Goal: Task Accomplishment & Management: Manage account settings

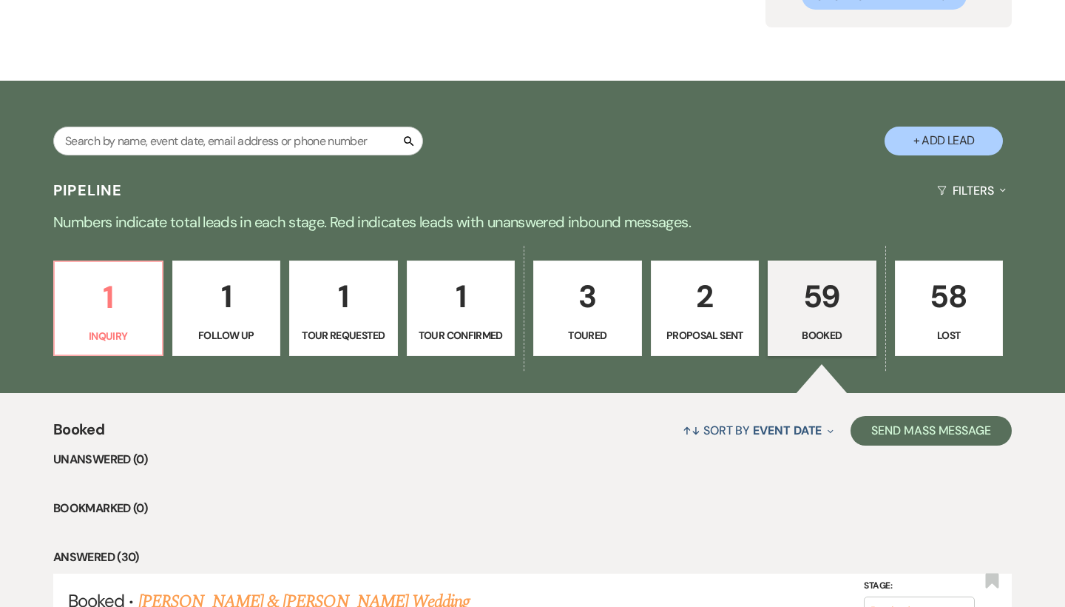
scroll to position [442, 0]
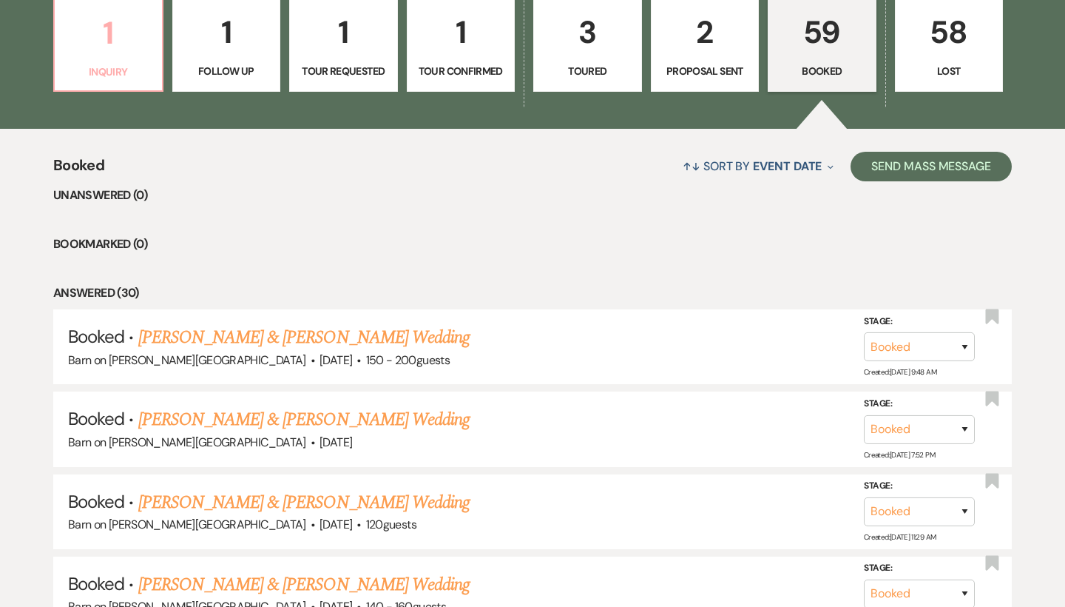
click at [123, 75] on p "Inquiry" at bounding box center [109, 72] width 90 height 16
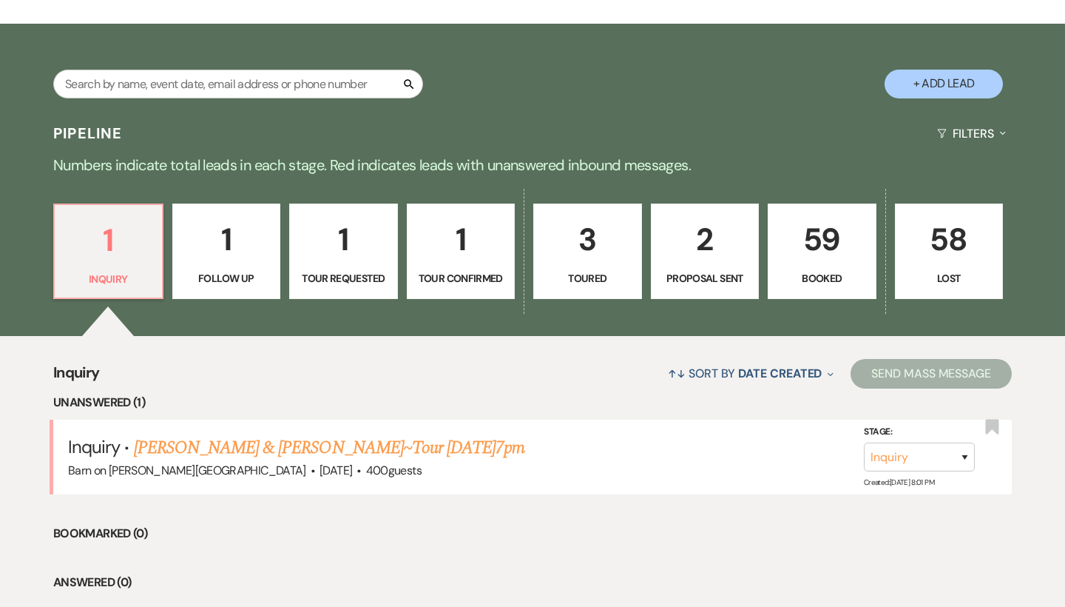
scroll to position [243, 0]
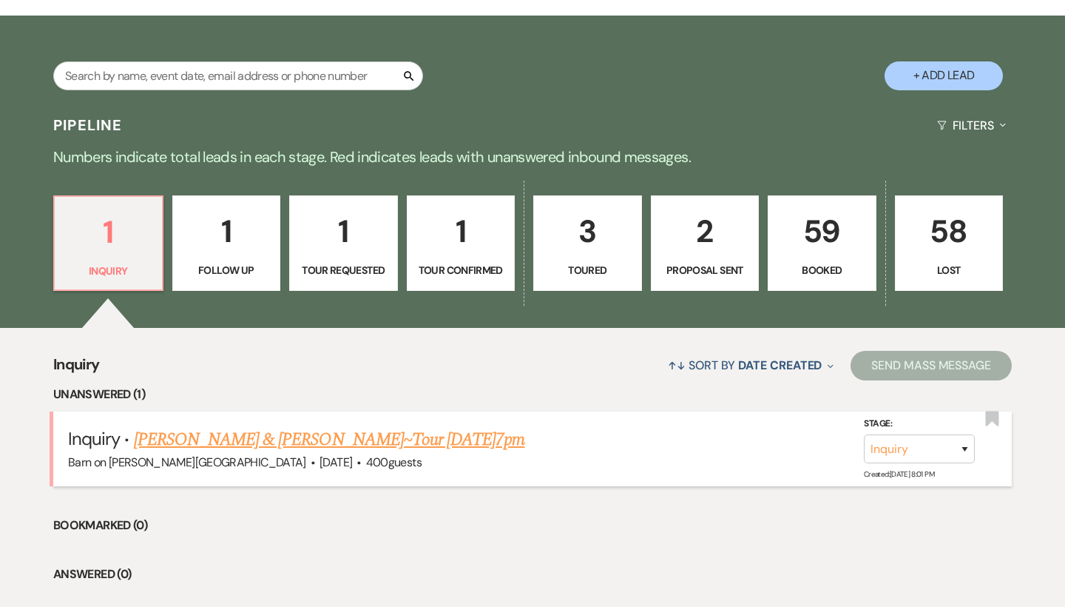
click at [201, 443] on link "[PERSON_NAME] & [PERSON_NAME]~Tour [DATE]7pm" at bounding box center [329, 439] width 391 height 27
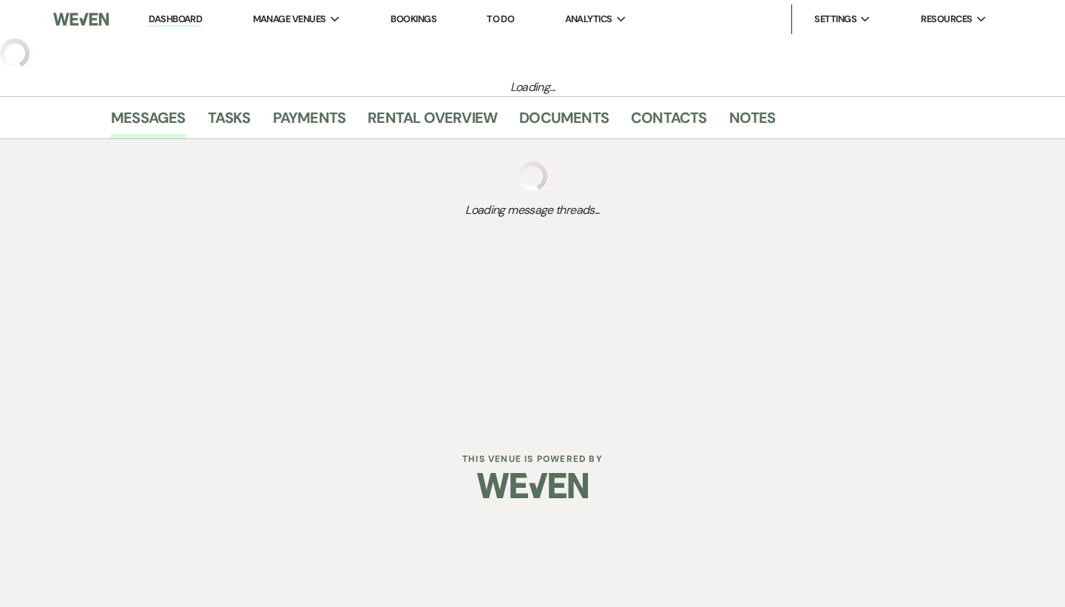
select select "6"
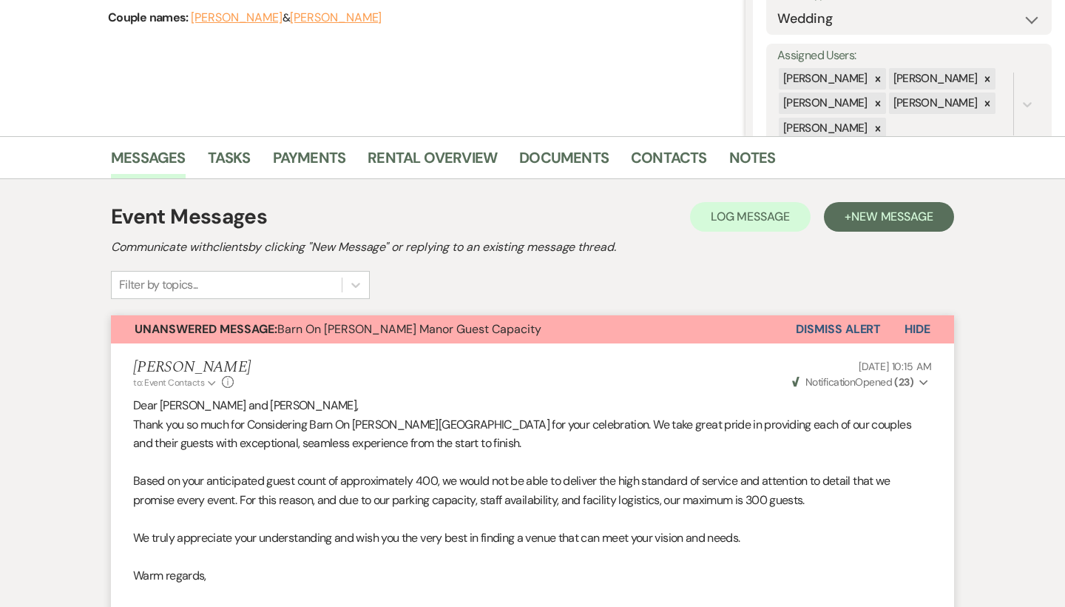
scroll to position [230, 0]
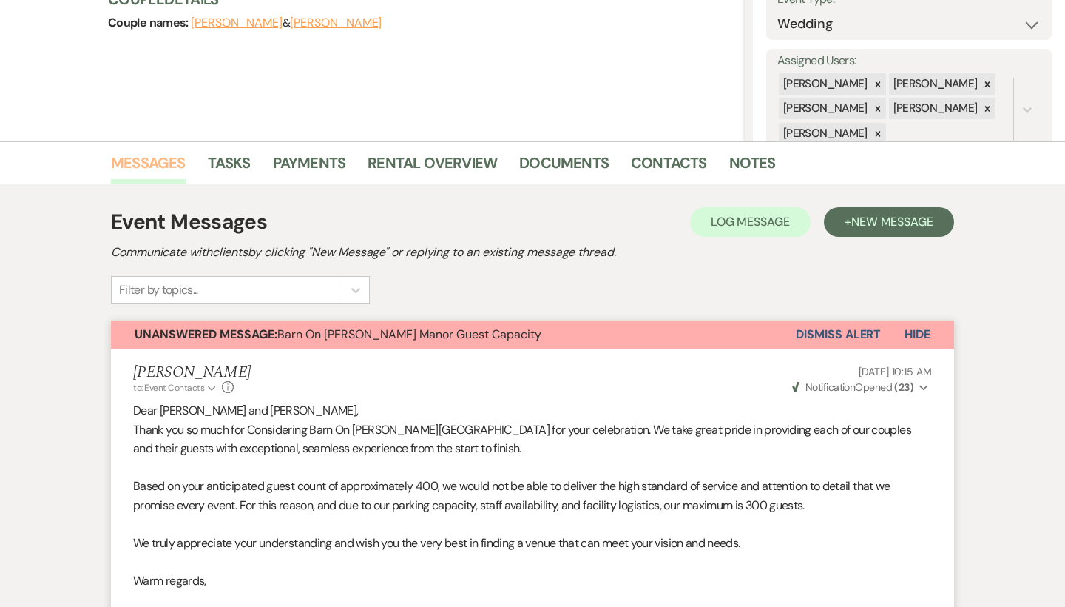
click at [159, 161] on link "Messages" at bounding box center [148, 167] width 75 height 33
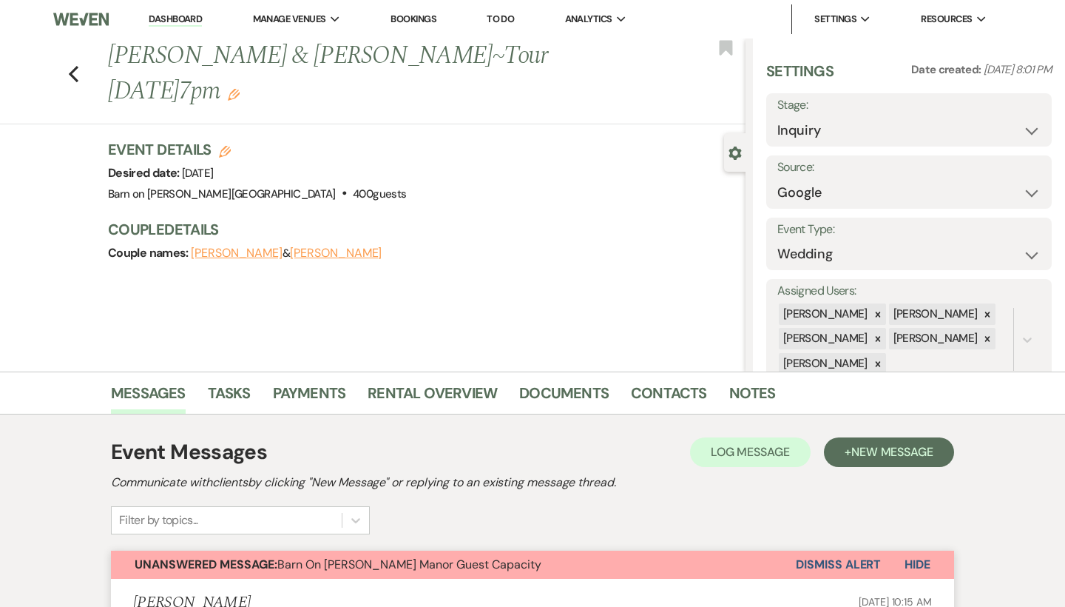
scroll to position [0, 0]
click at [70, 73] on use "button" at bounding box center [74, 74] width 10 height 16
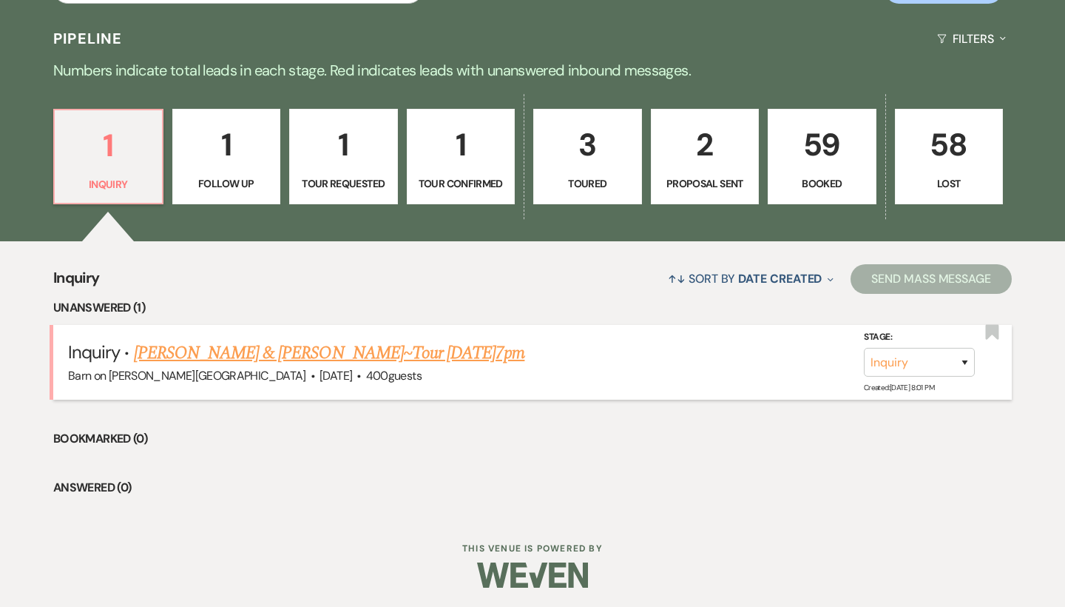
scroll to position [329, 0]
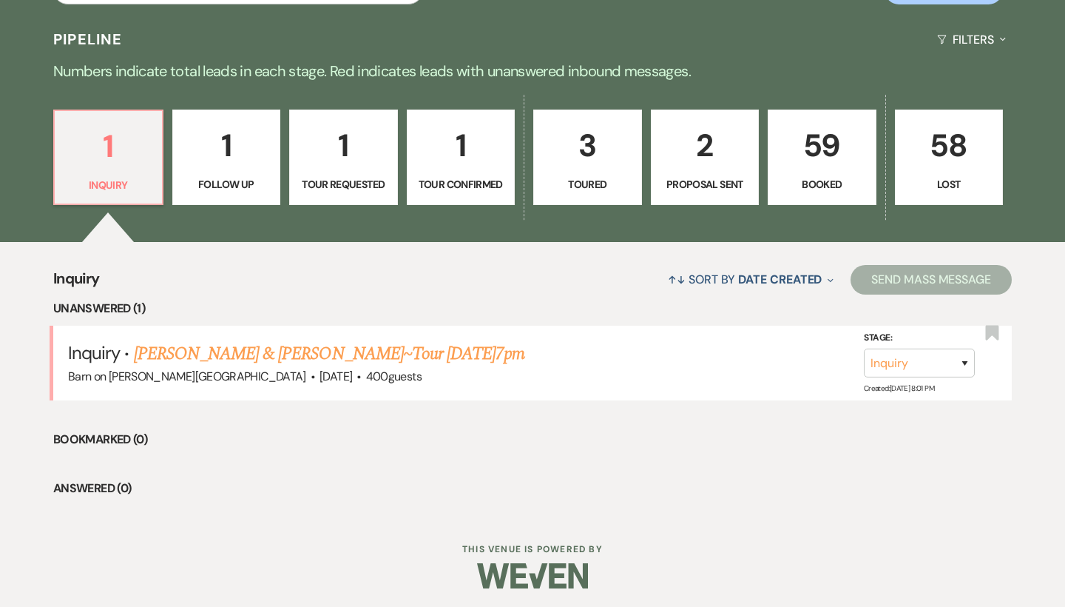
click at [822, 158] on p "59" at bounding box center [823, 146] width 90 height 50
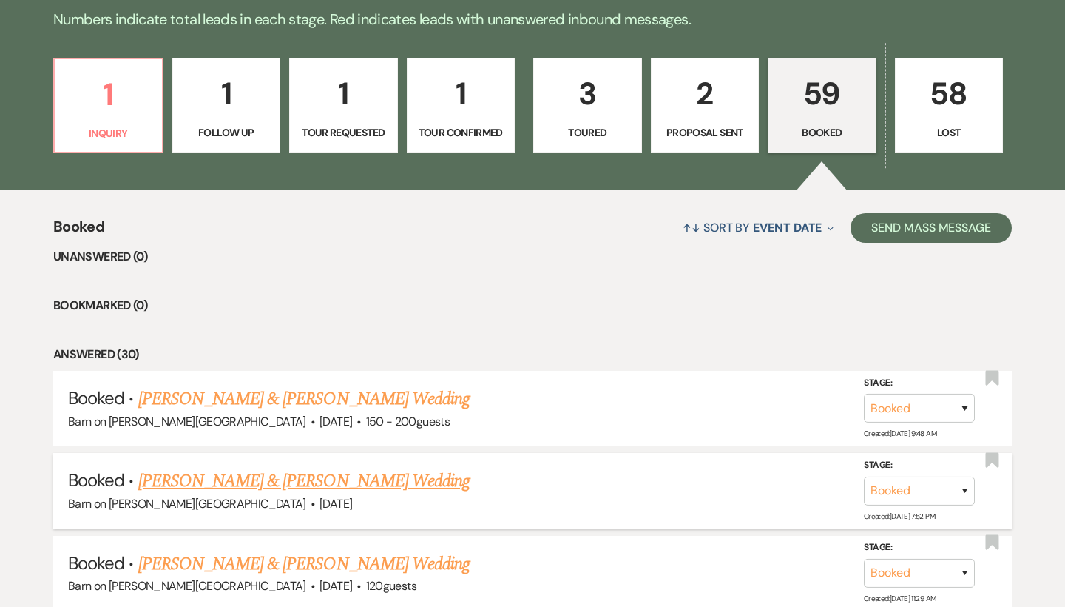
scroll to position [482, 0]
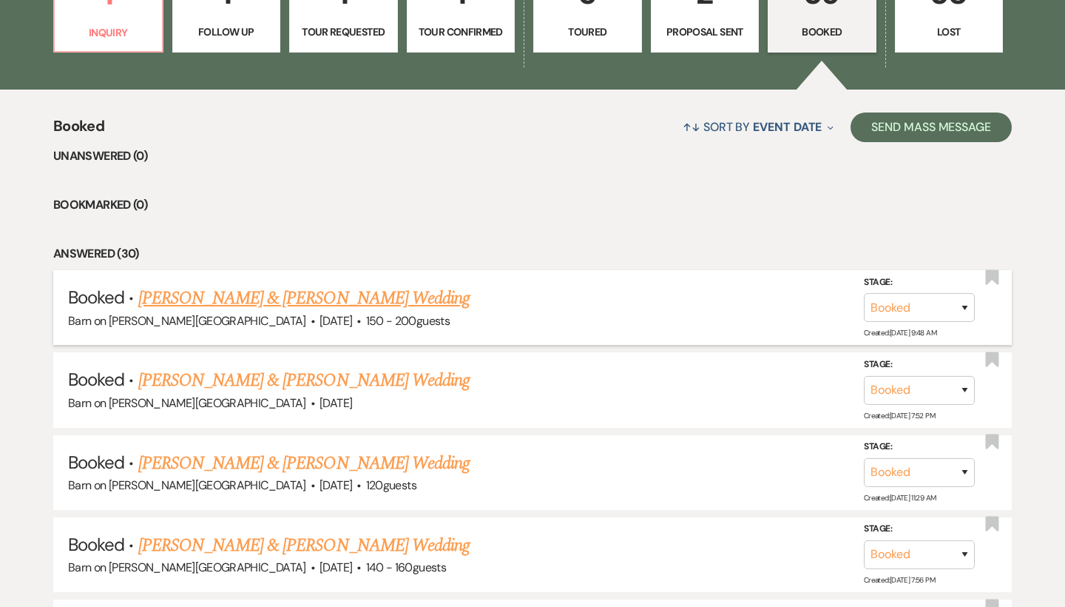
click at [447, 292] on link "[PERSON_NAME] & [PERSON_NAME] Wedding" at bounding box center [303, 298] width 331 height 27
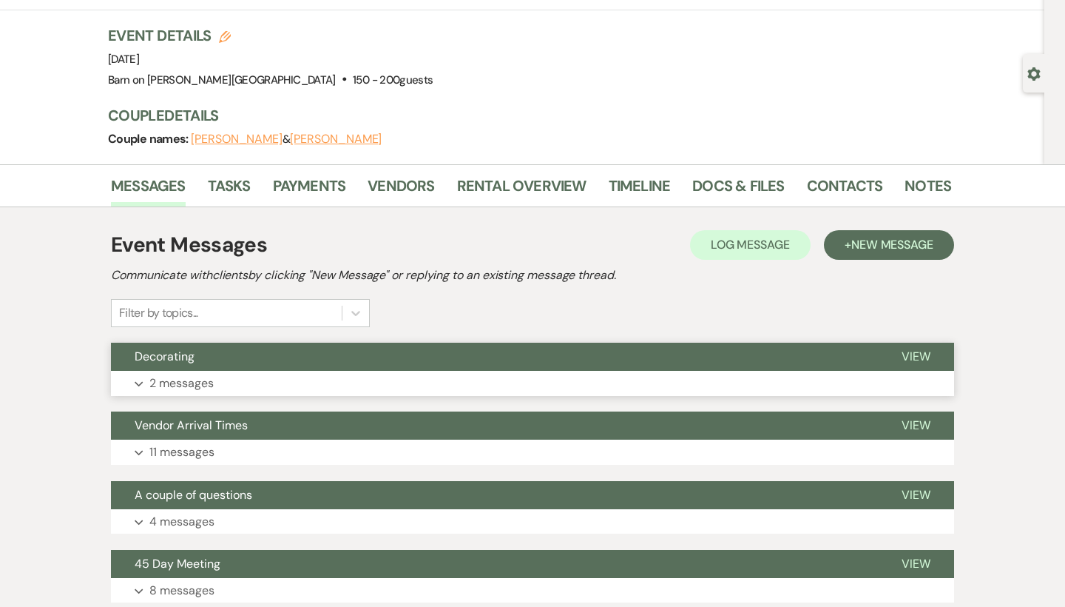
scroll to position [96, 0]
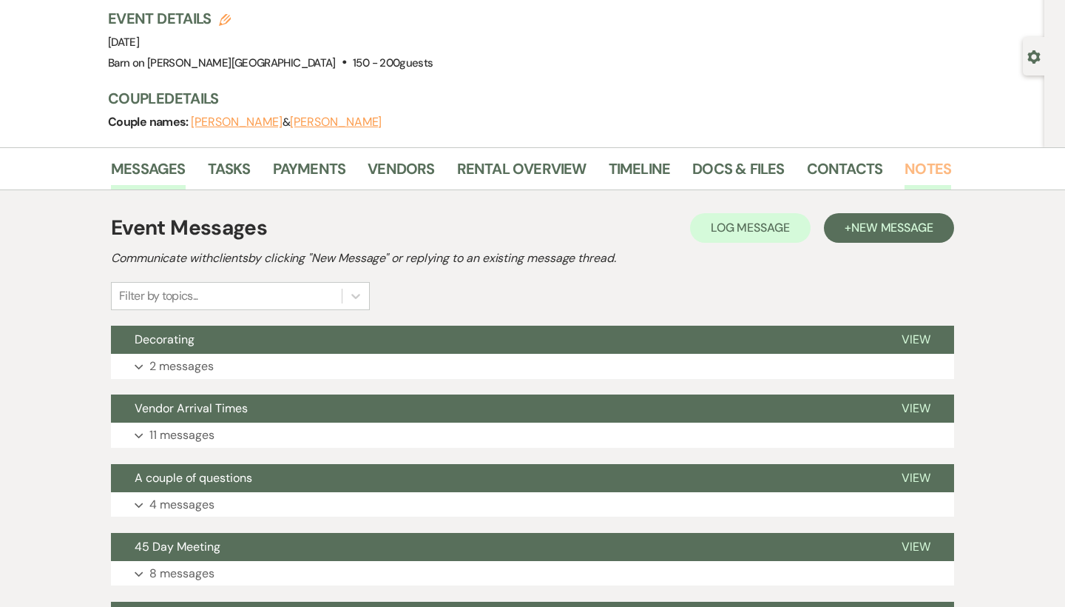
click at [930, 170] on link "Notes" at bounding box center [928, 173] width 47 height 33
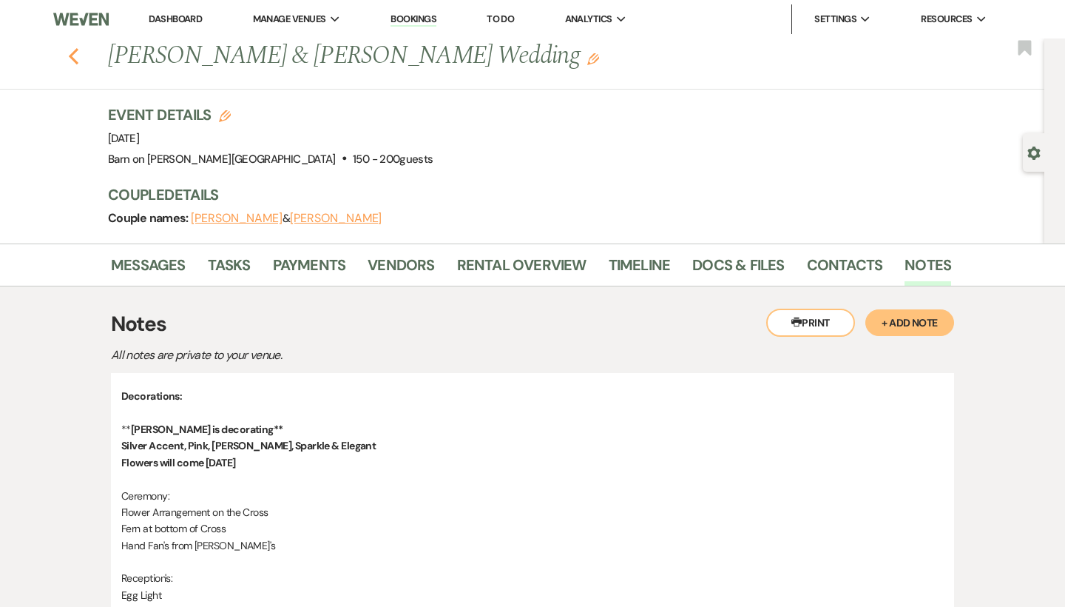
click at [73, 49] on icon "Previous" at bounding box center [73, 56] width 11 height 18
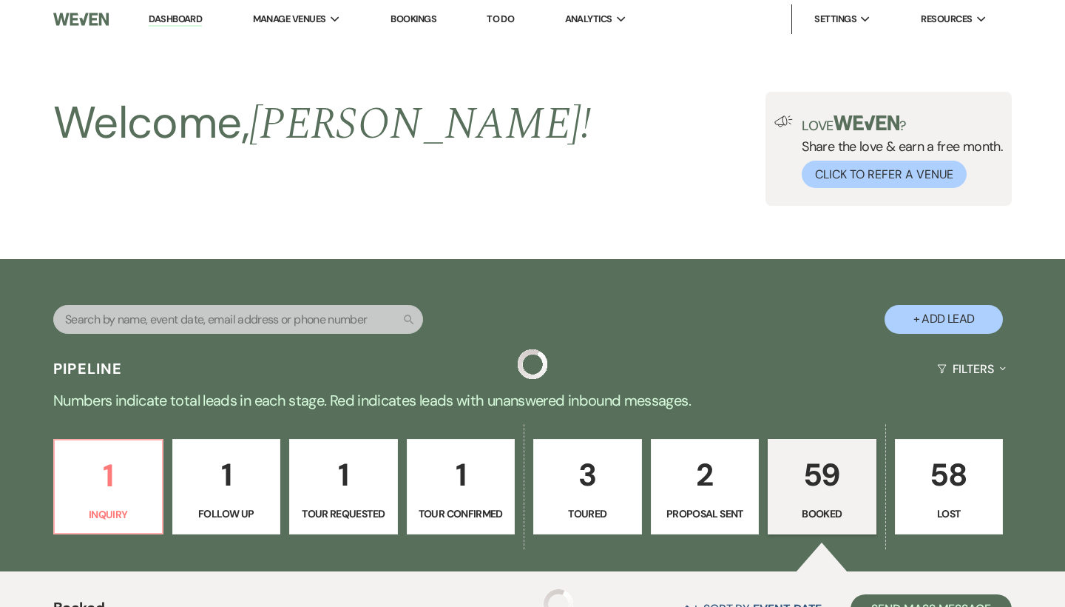
scroll to position [482, 0]
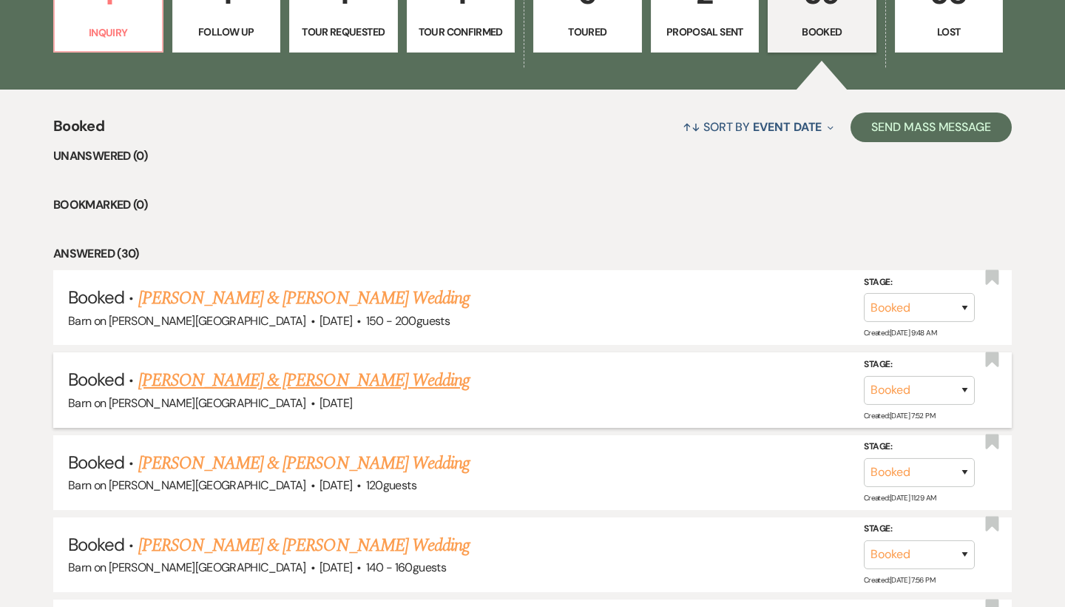
click at [255, 382] on link "[PERSON_NAME] & [PERSON_NAME] Wedding" at bounding box center [303, 380] width 331 height 27
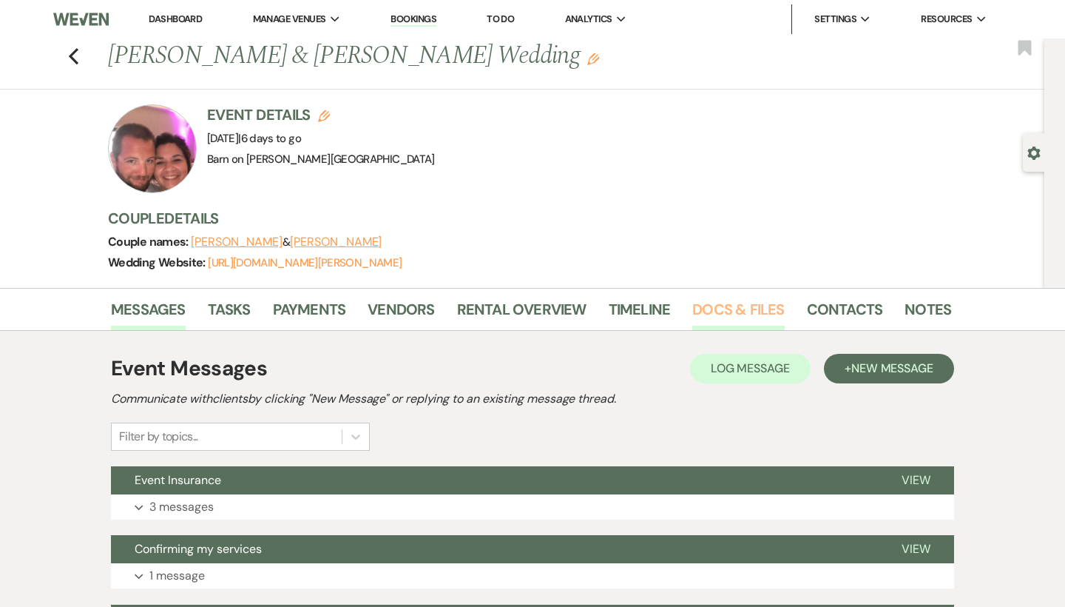
click at [755, 308] on link "Docs & Files" at bounding box center [739, 313] width 92 height 33
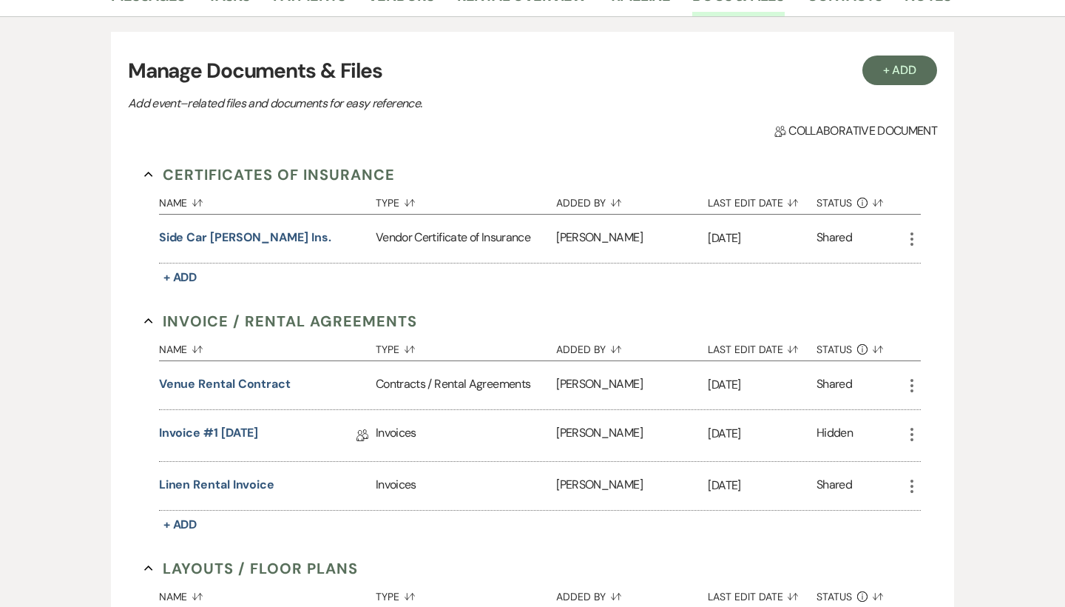
scroll to position [314, 0]
click at [240, 469] on div "Linen Rental Invoice" at bounding box center [267, 485] width 217 height 48
click at [240, 477] on button "Linen Rental Invoice" at bounding box center [216, 484] width 115 height 18
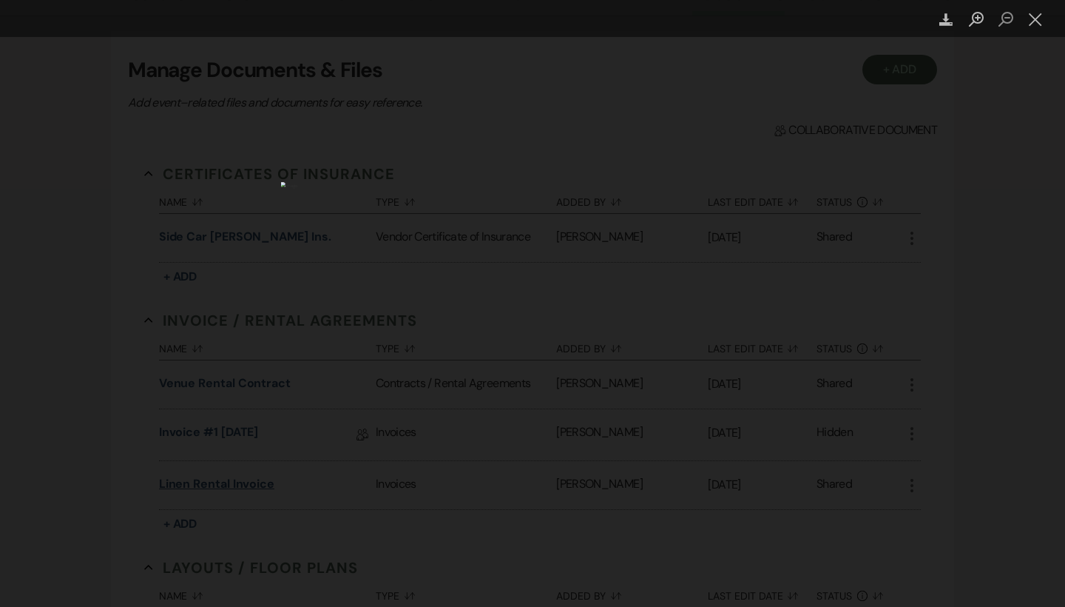
click at [240, 477] on div "Lightbox" at bounding box center [532, 303] width 1065 height 607
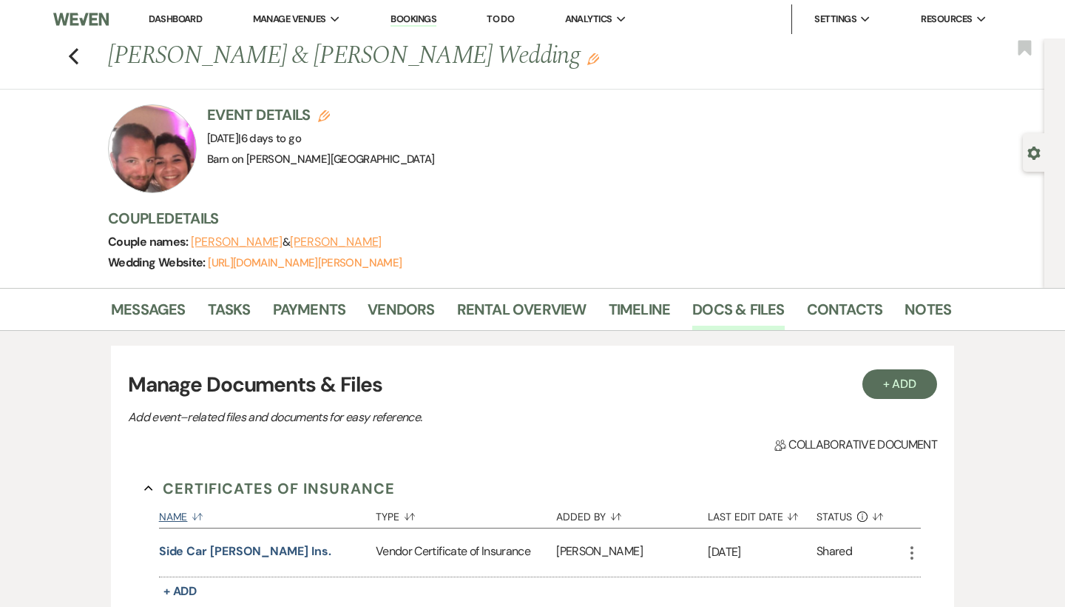
scroll to position [0, 0]
click at [78, 55] on icon "Previous" at bounding box center [73, 56] width 11 height 18
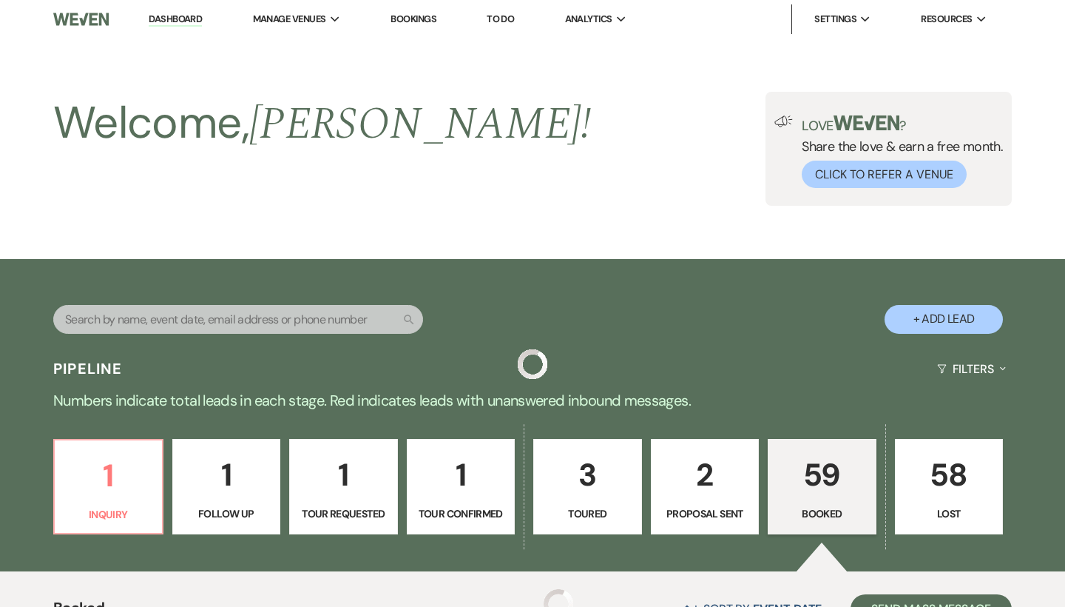
scroll to position [482, 0]
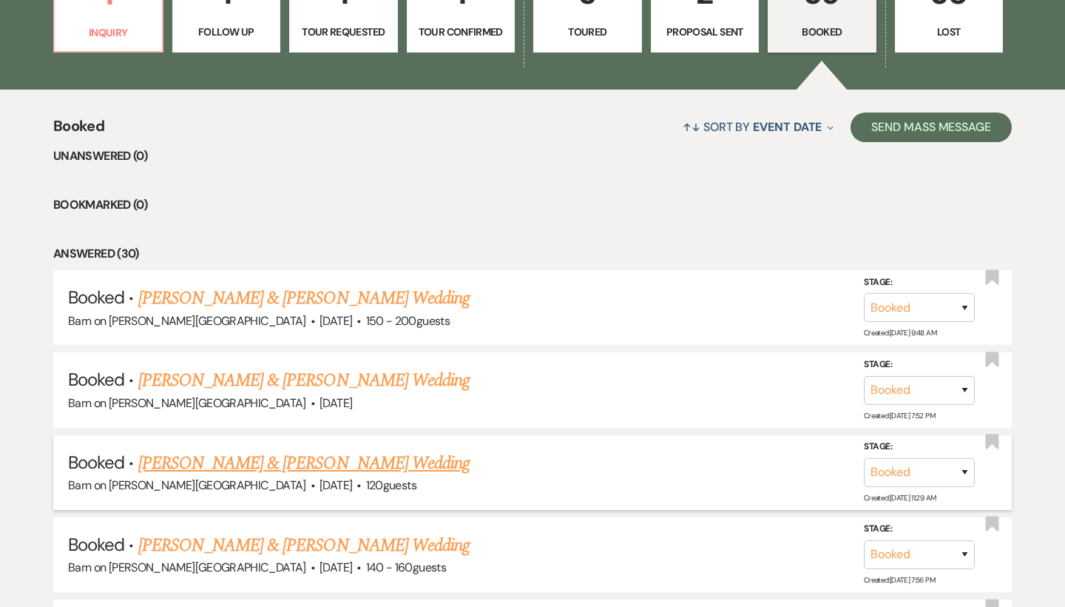
click at [282, 459] on link "[PERSON_NAME] & [PERSON_NAME] Wedding" at bounding box center [303, 463] width 331 height 27
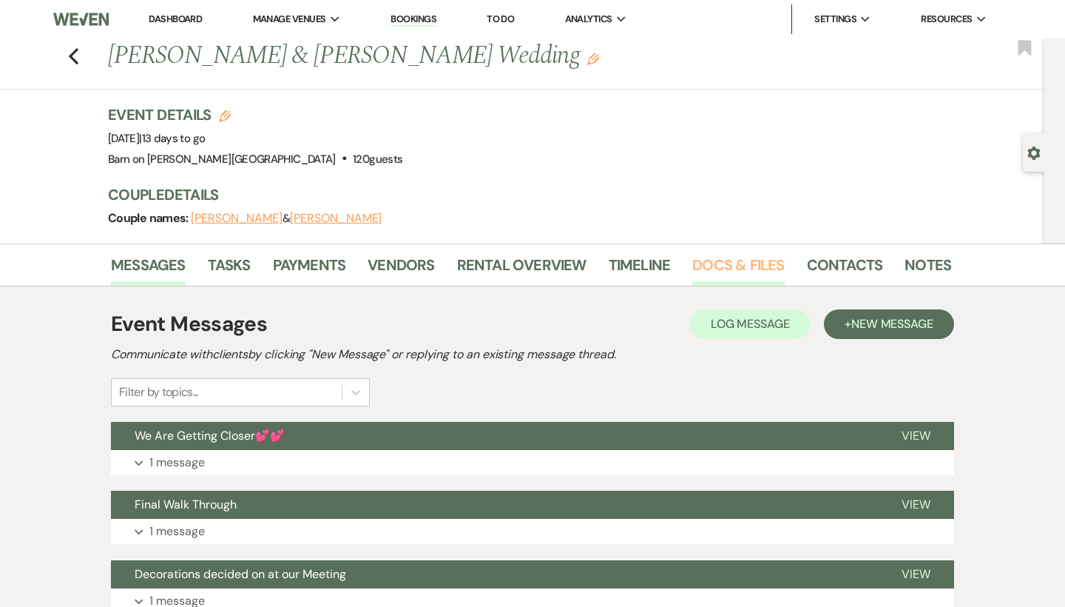
click at [747, 269] on link "Docs & Files" at bounding box center [739, 269] width 92 height 33
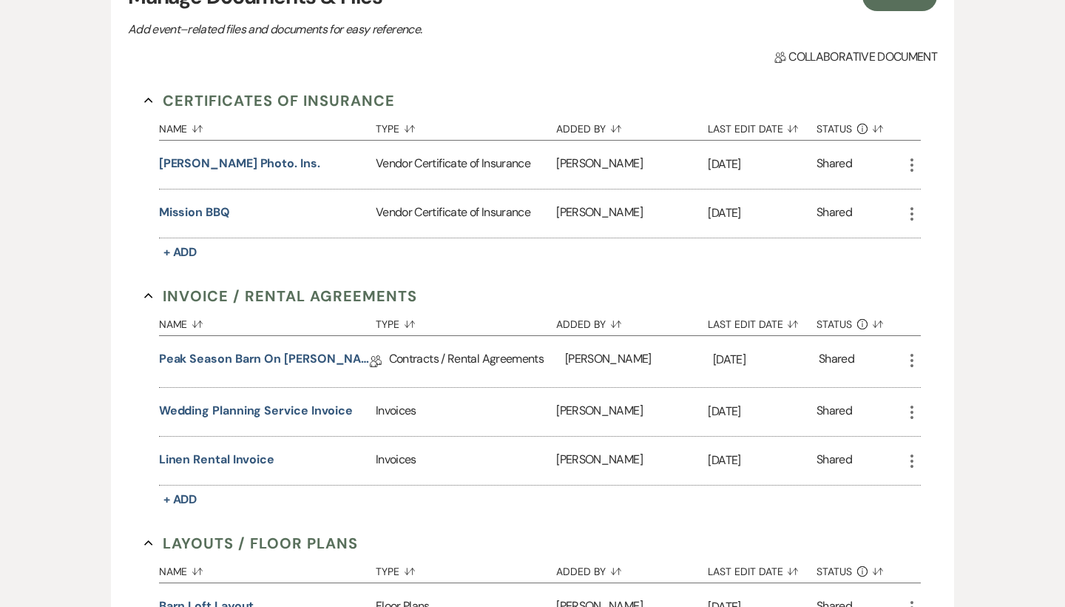
scroll to position [343, 0]
click at [251, 457] on button "Linen Rental Invoice" at bounding box center [216, 460] width 115 height 18
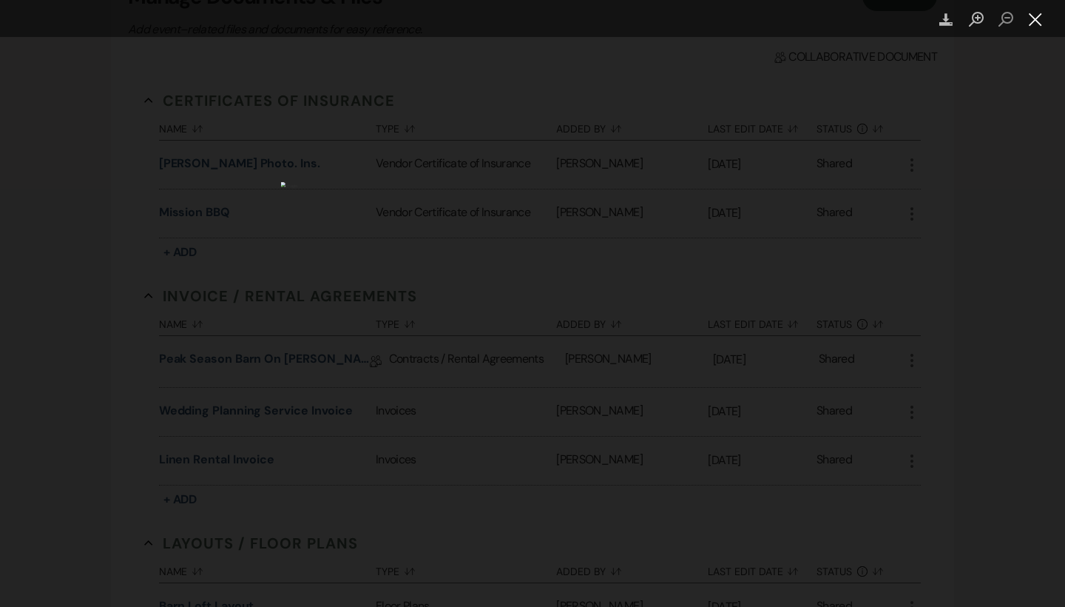
click at [1035, 21] on button "Close lightbox" at bounding box center [1036, 20] width 30 height 26
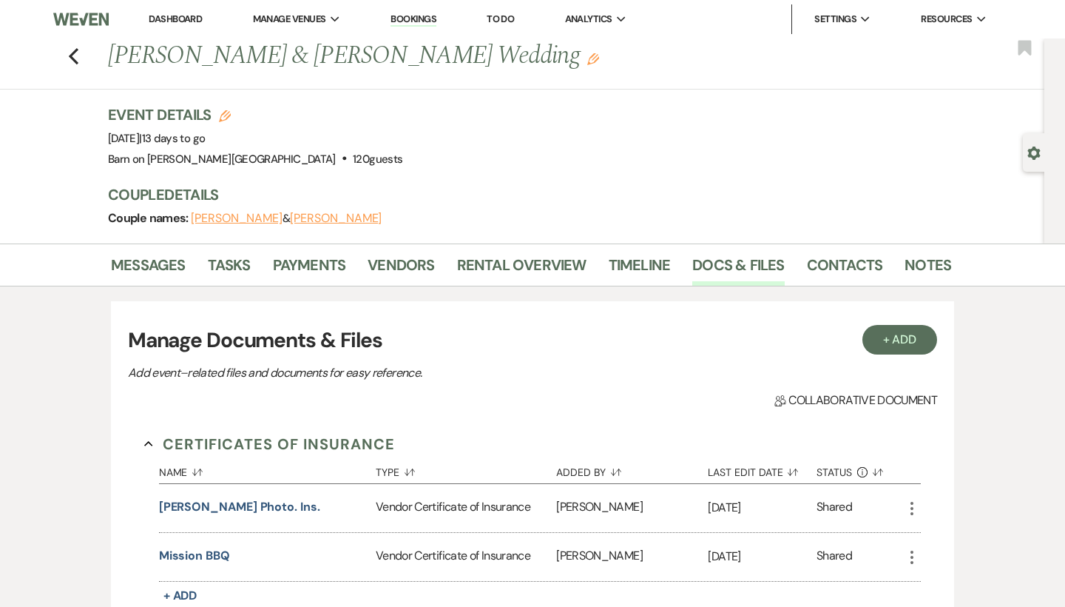
scroll to position [0, 0]
click at [72, 58] on use "button" at bounding box center [74, 56] width 10 height 16
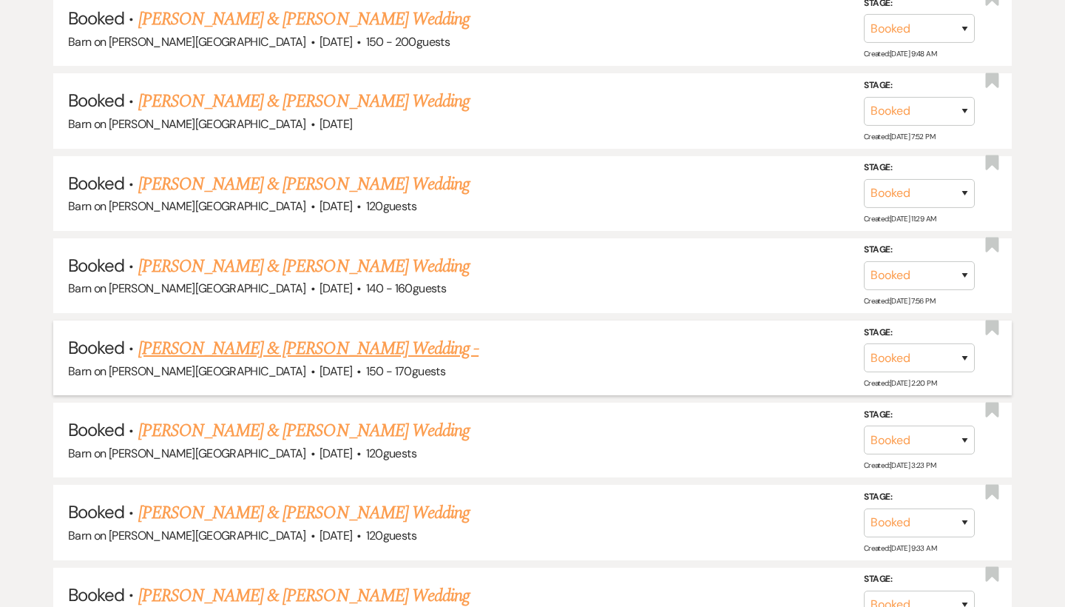
scroll to position [763, 0]
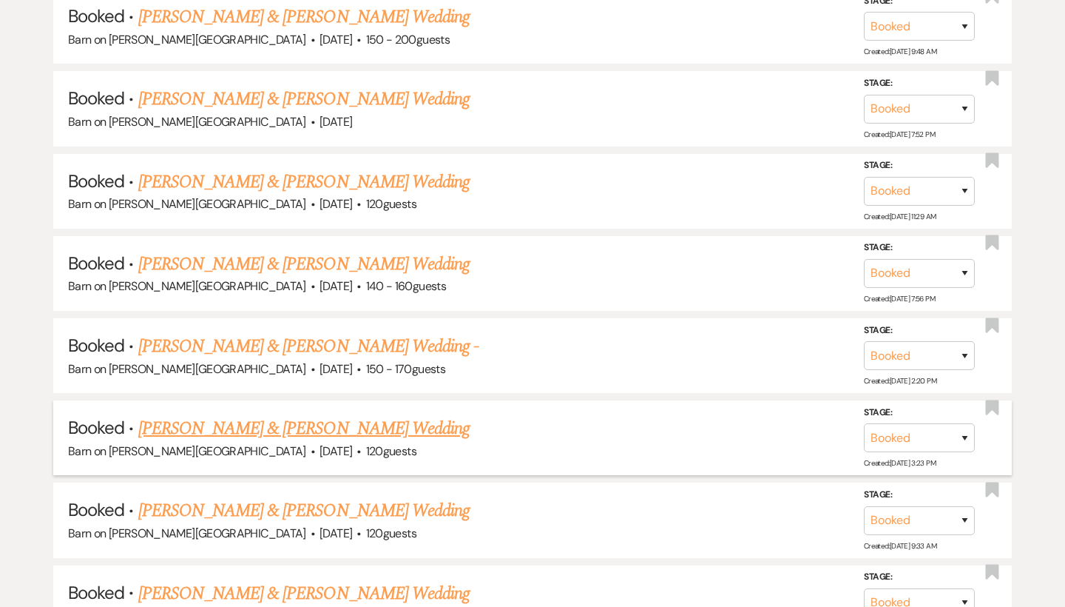
click at [259, 420] on link "[PERSON_NAME] & [PERSON_NAME] Wedding" at bounding box center [303, 428] width 331 height 27
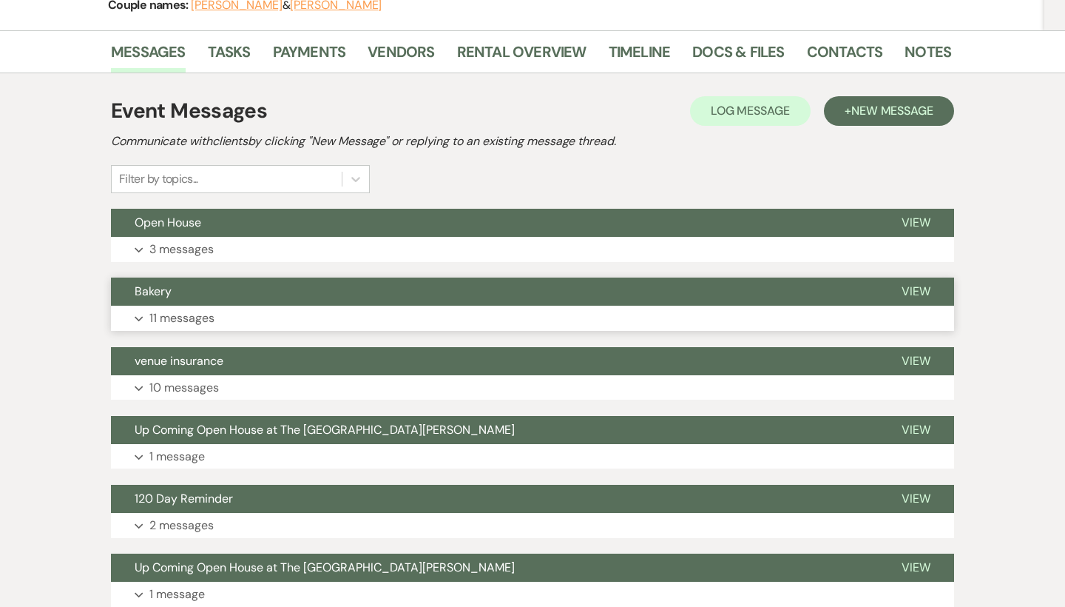
scroll to position [226, 0]
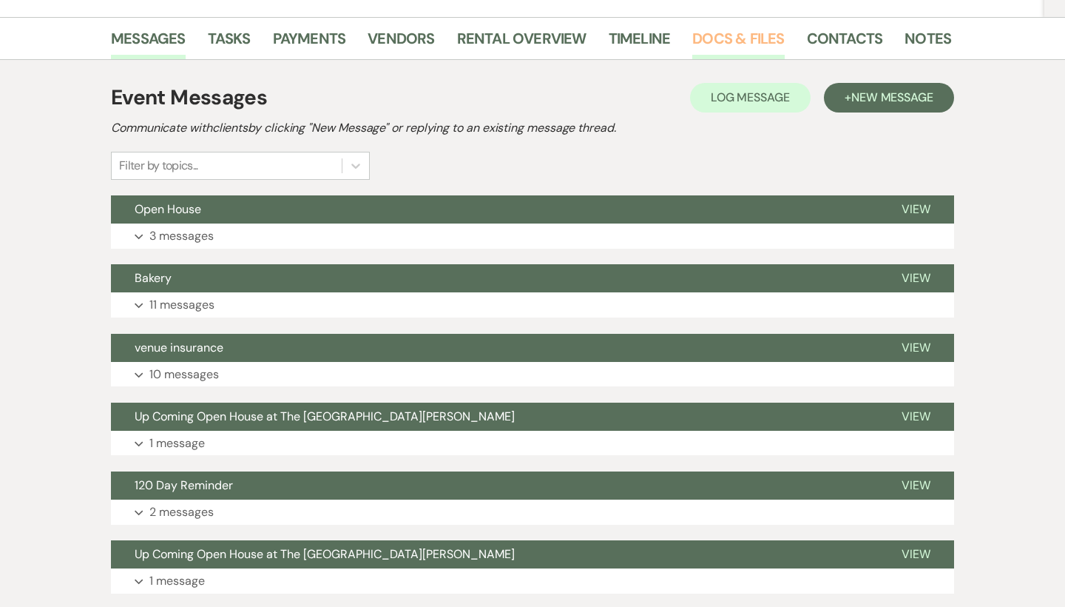
click at [750, 37] on link "Docs & Files" at bounding box center [739, 43] width 92 height 33
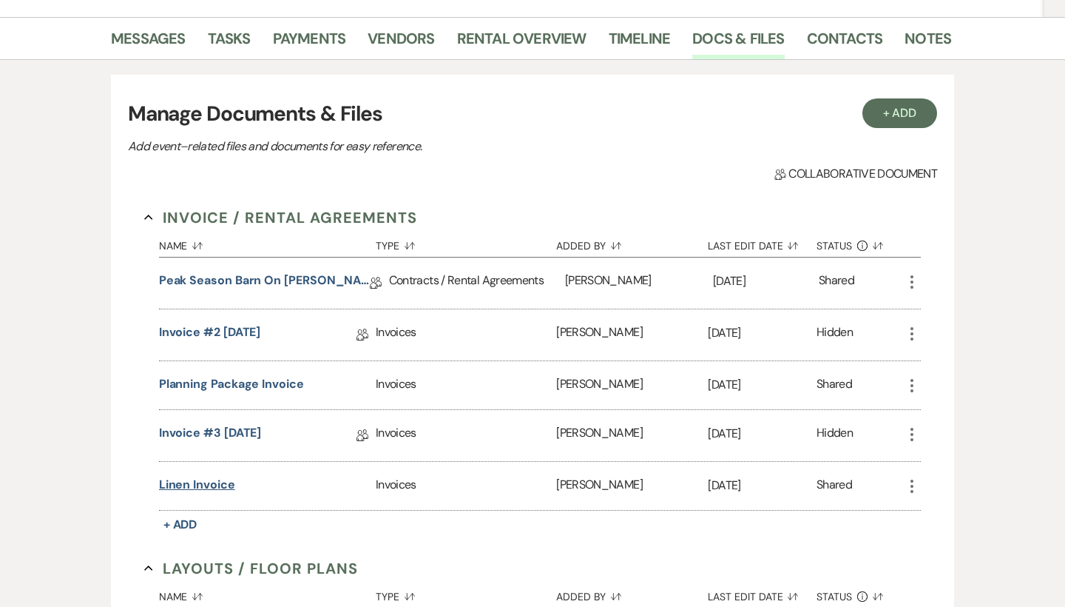
click at [227, 476] on button "Linen Invoice" at bounding box center [197, 485] width 76 height 18
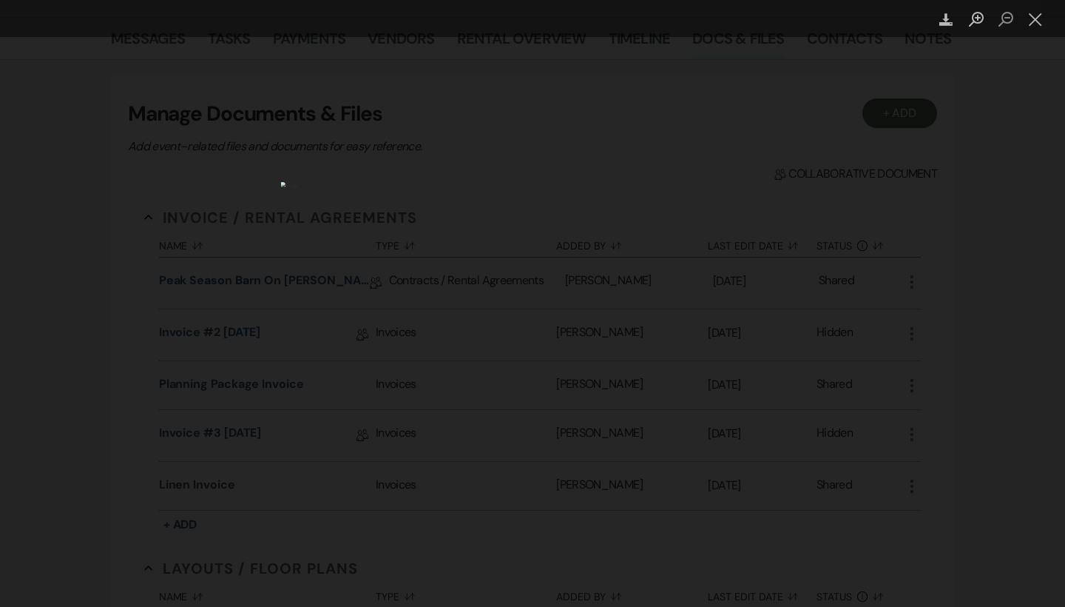
click at [47, 386] on div "Lightbox" at bounding box center [532, 303] width 1065 height 607
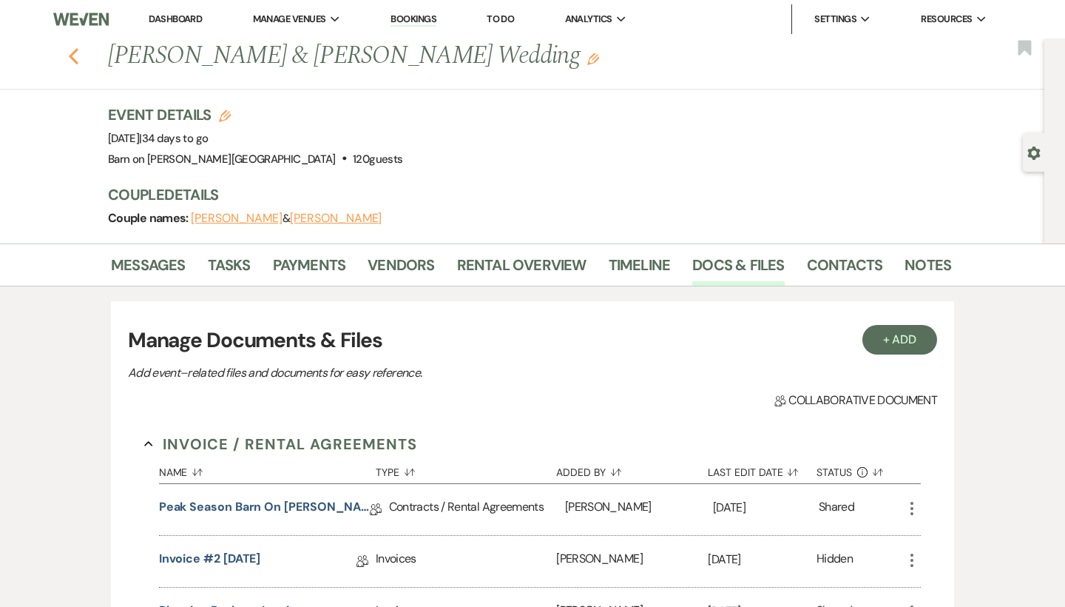
click at [78, 49] on icon "Previous" at bounding box center [73, 56] width 11 height 18
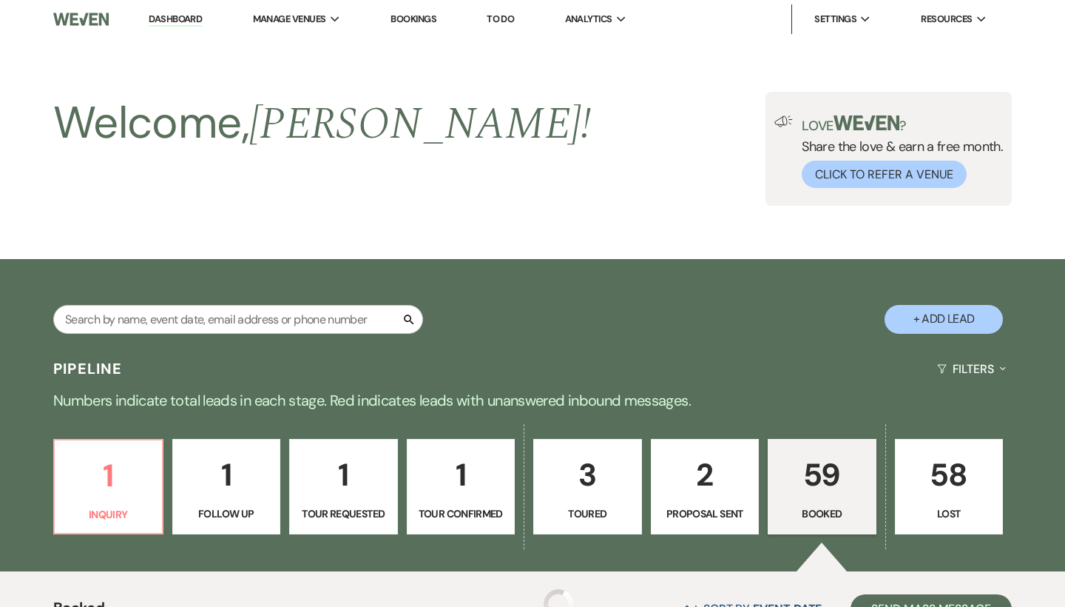
scroll to position [763, 0]
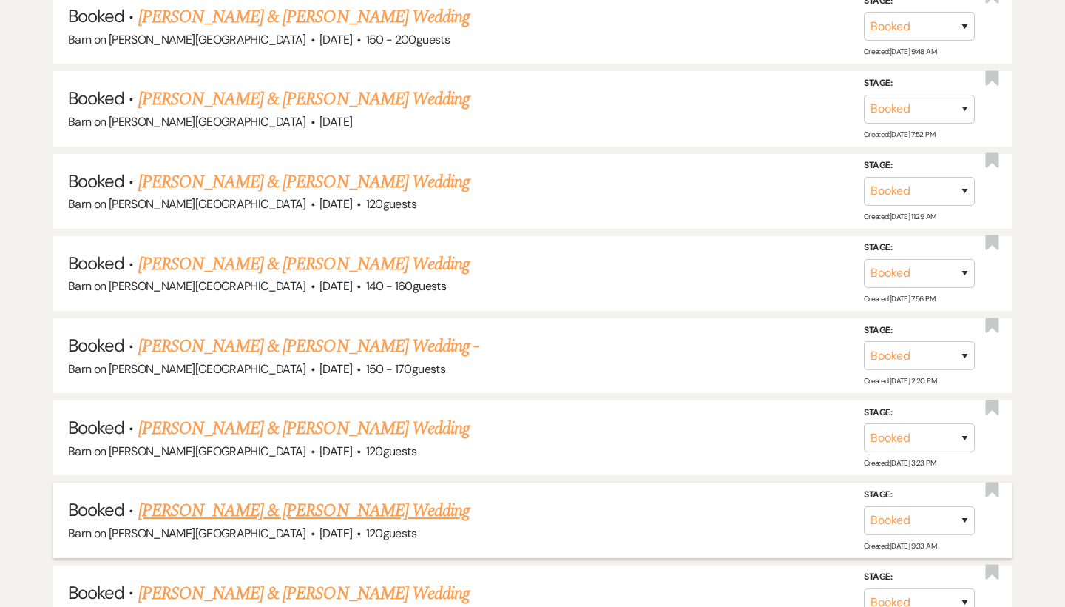
click at [230, 500] on link "[PERSON_NAME] & [PERSON_NAME] Wedding" at bounding box center [303, 510] width 331 height 27
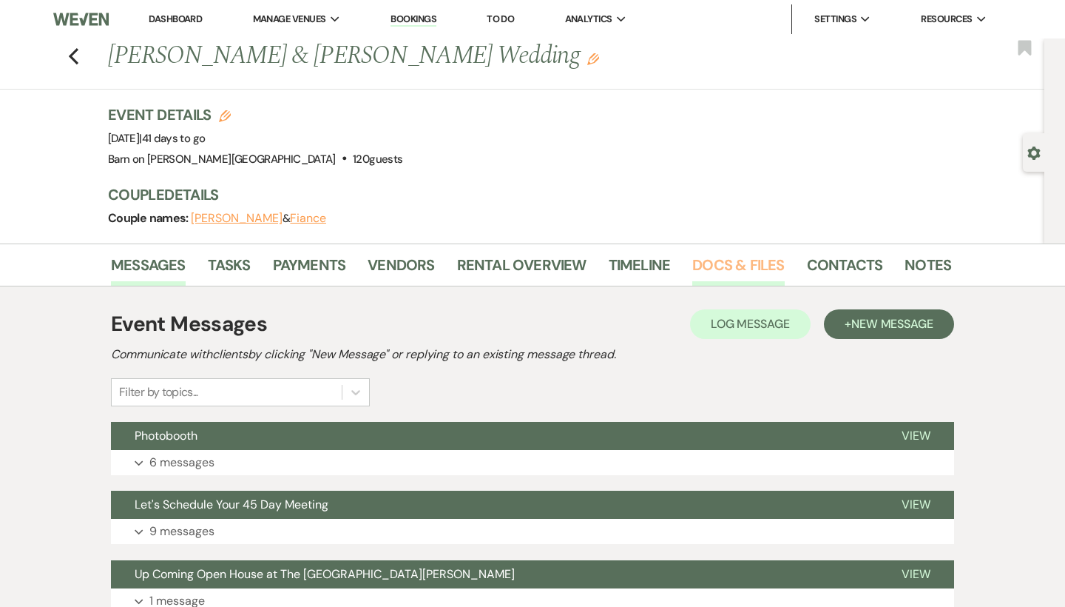
click at [767, 261] on link "Docs & Files" at bounding box center [739, 269] width 92 height 33
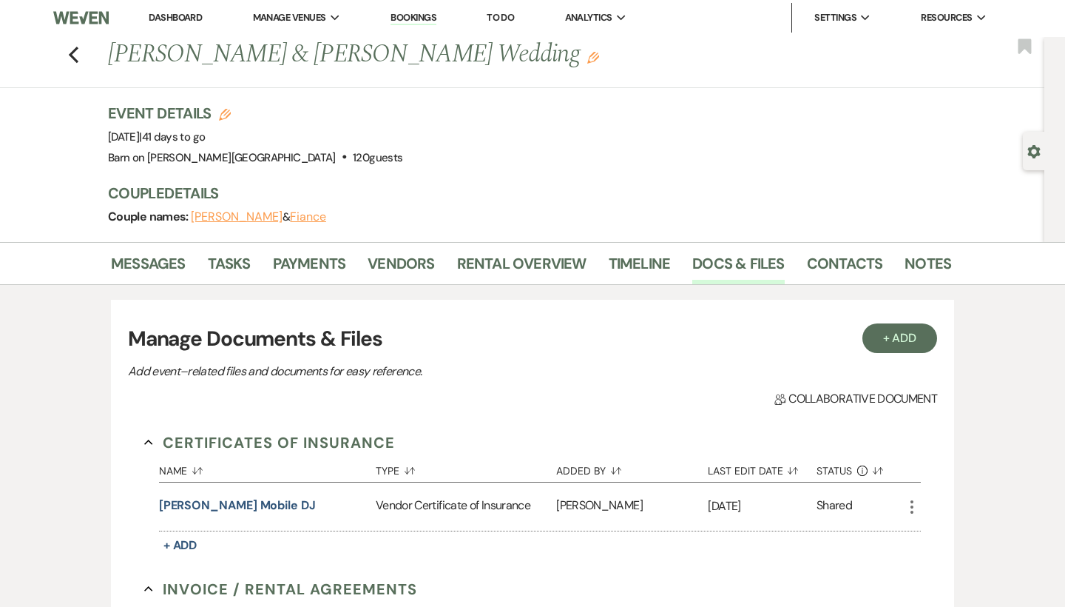
scroll to position [1, 0]
click at [420, 260] on link "Vendors" at bounding box center [401, 268] width 67 height 33
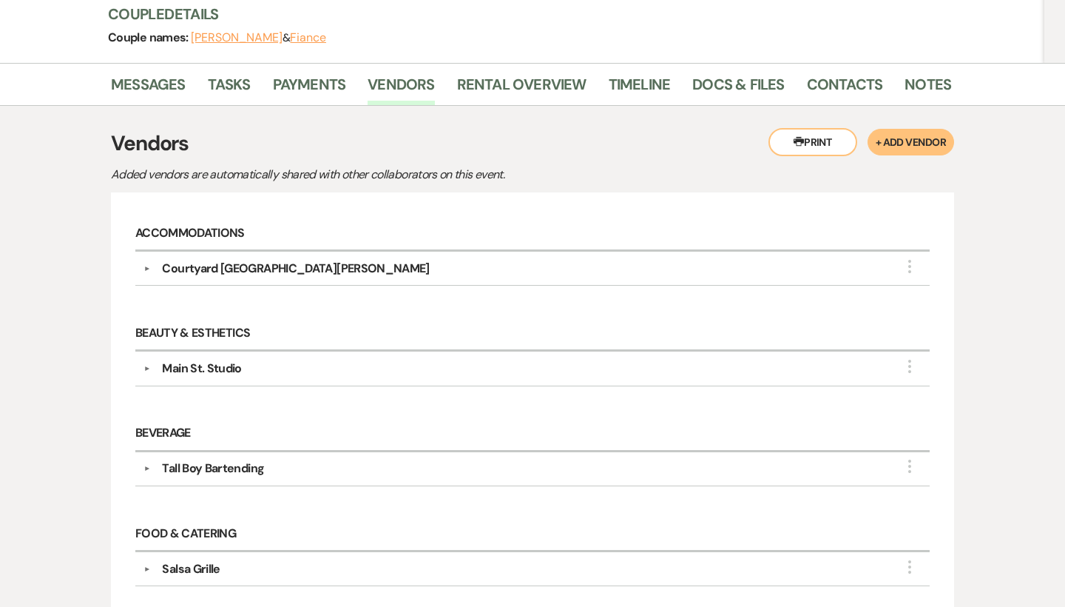
scroll to position [179, 0]
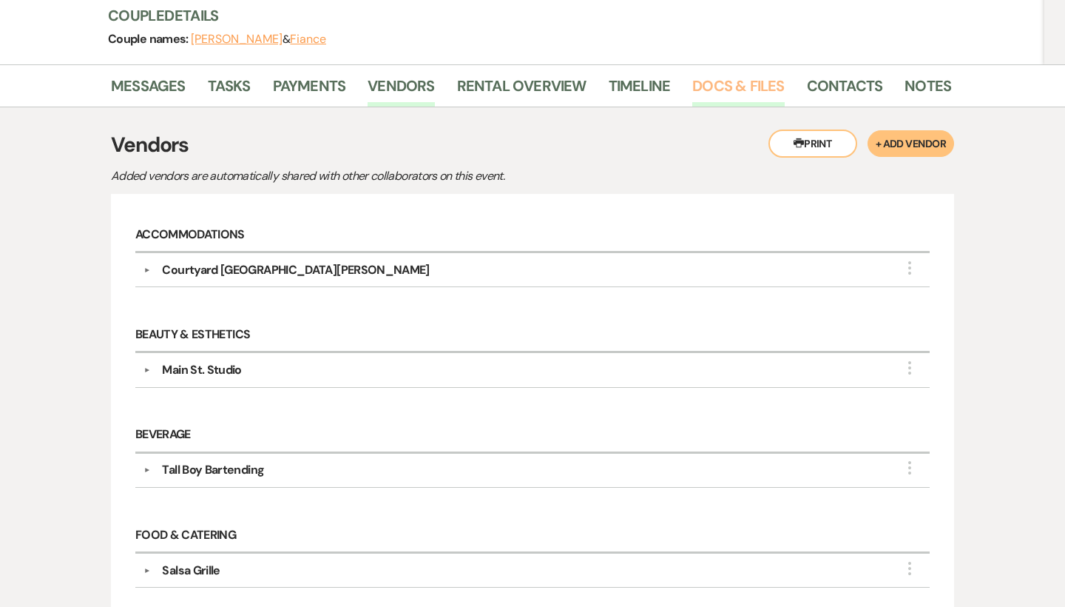
click at [767, 85] on link "Docs & Files" at bounding box center [739, 90] width 92 height 33
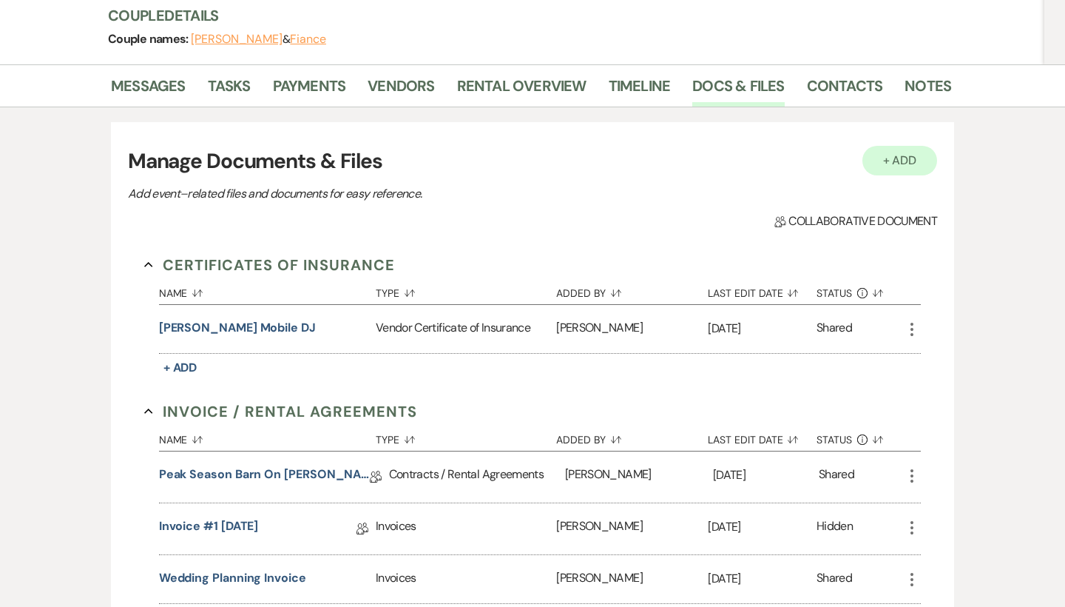
click at [913, 165] on button "+ Add" at bounding box center [900, 161] width 75 height 30
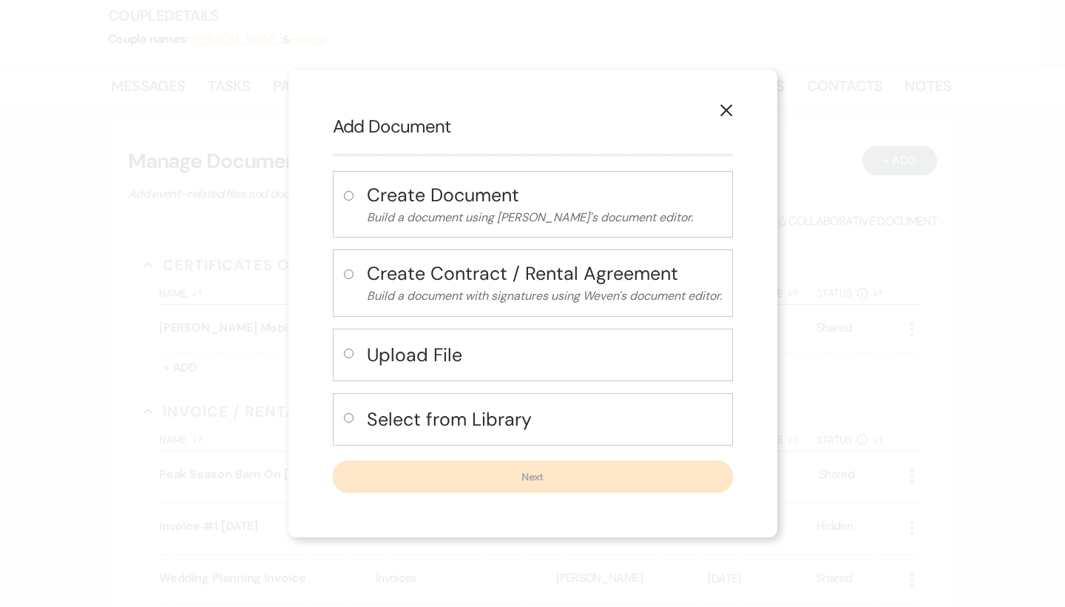
click at [340, 350] on div "Upload File" at bounding box center [533, 354] width 400 height 53
click at [345, 351] on input "radio" at bounding box center [349, 353] width 10 height 10
radio input "true"
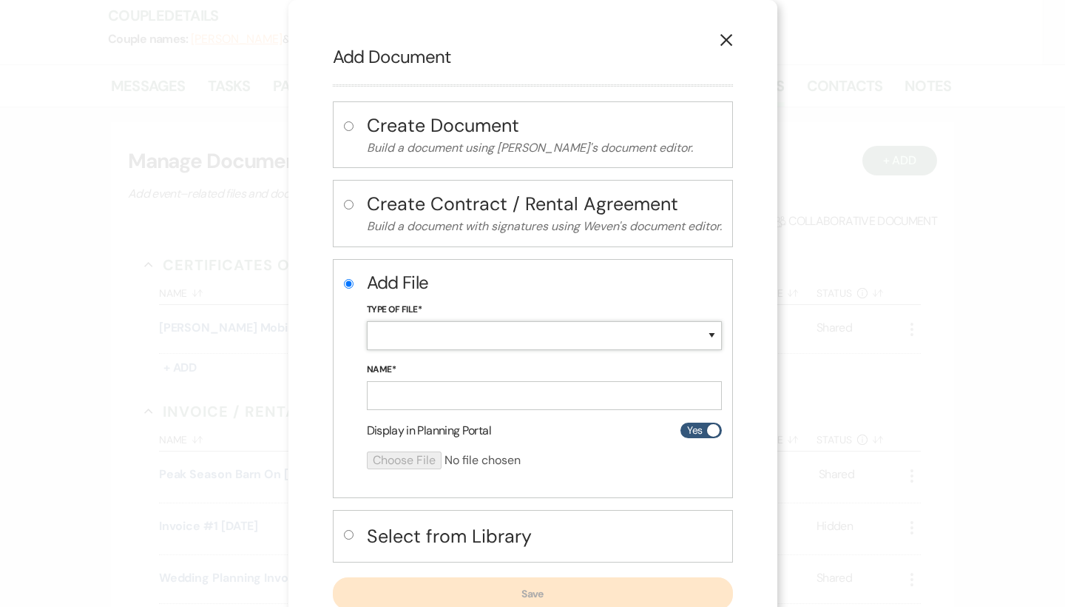
select select "18"
click at [423, 400] on input "Name*" at bounding box center [544, 395] width 355 height 29
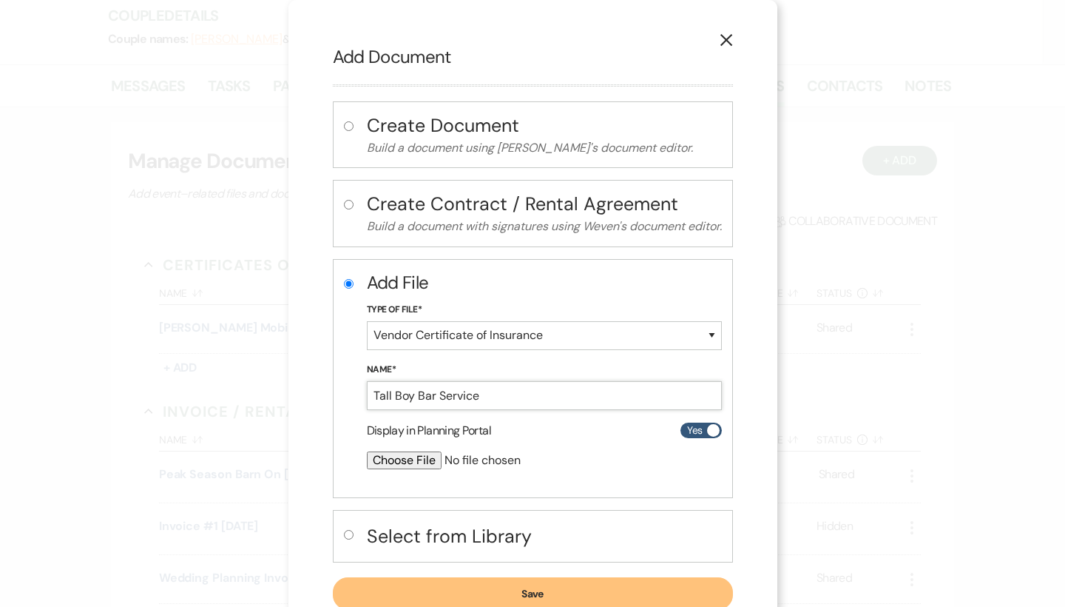
type input "Tall Boy Bar Service"
click at [408, 457] on input "file" at bounding box center [505, 460] width 277 height 18
click at [732, 34] on icon "X" at bounding box center [726, 39] width 13 height 13
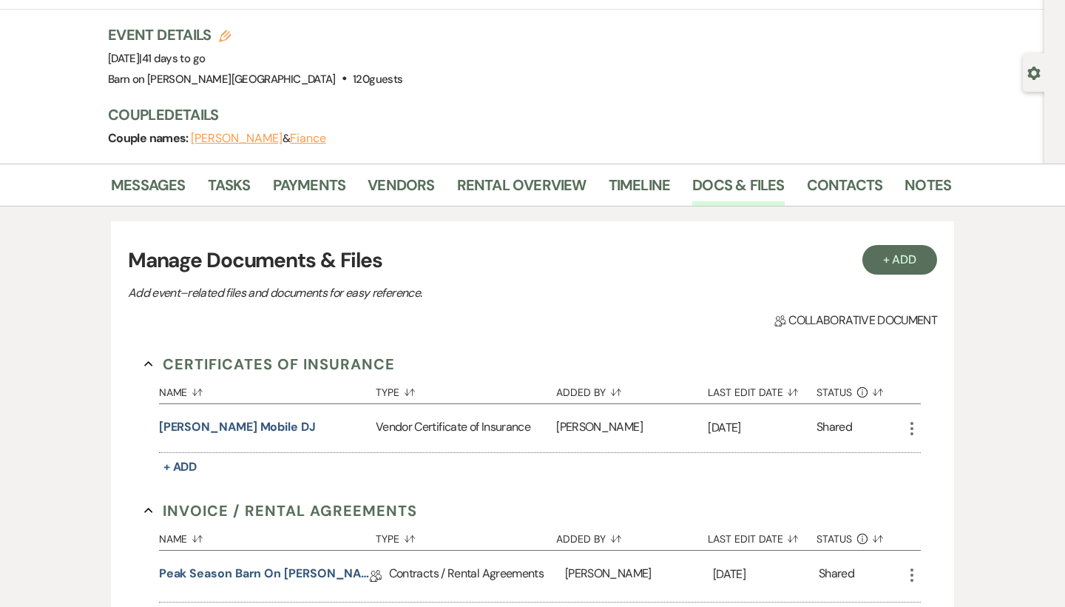
scroll to position [17, 0]
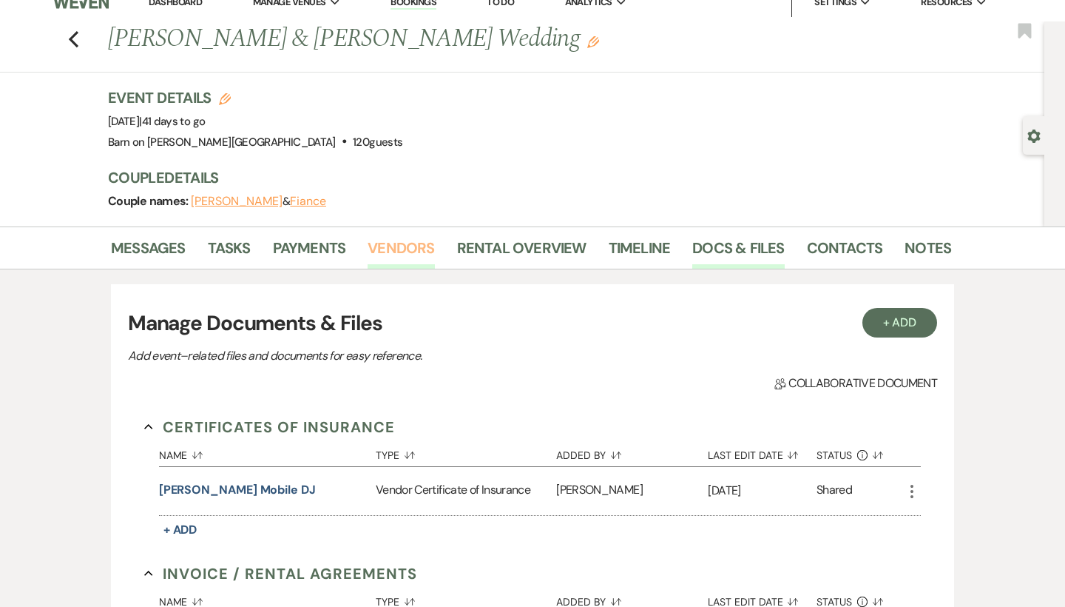
click at [423, 251] on link "Vendors" at bounding box center [401, 252] width 67 height 33
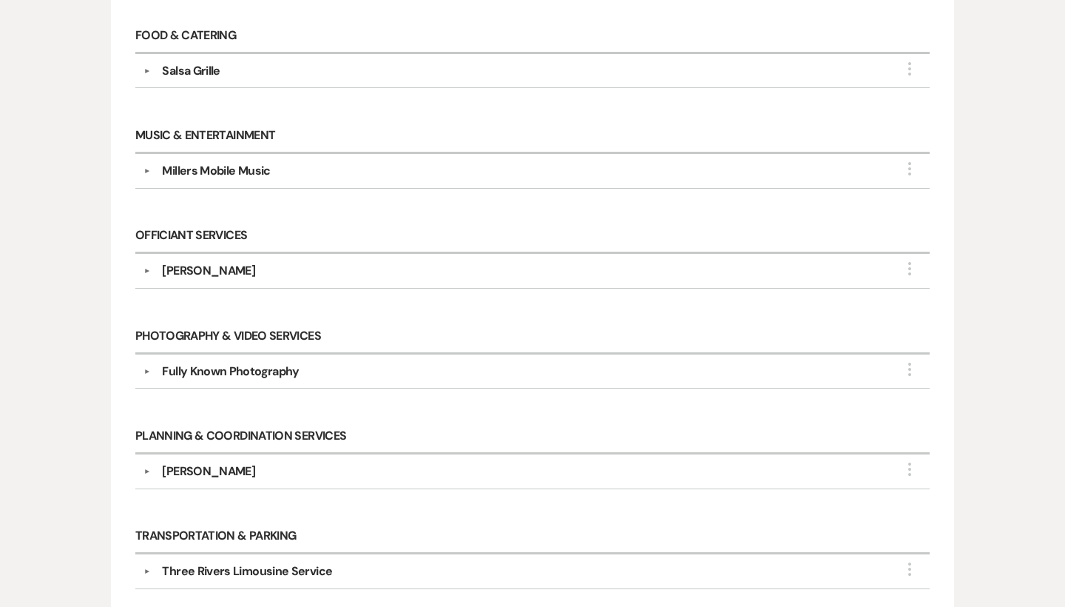
scroll to position [689, 0]
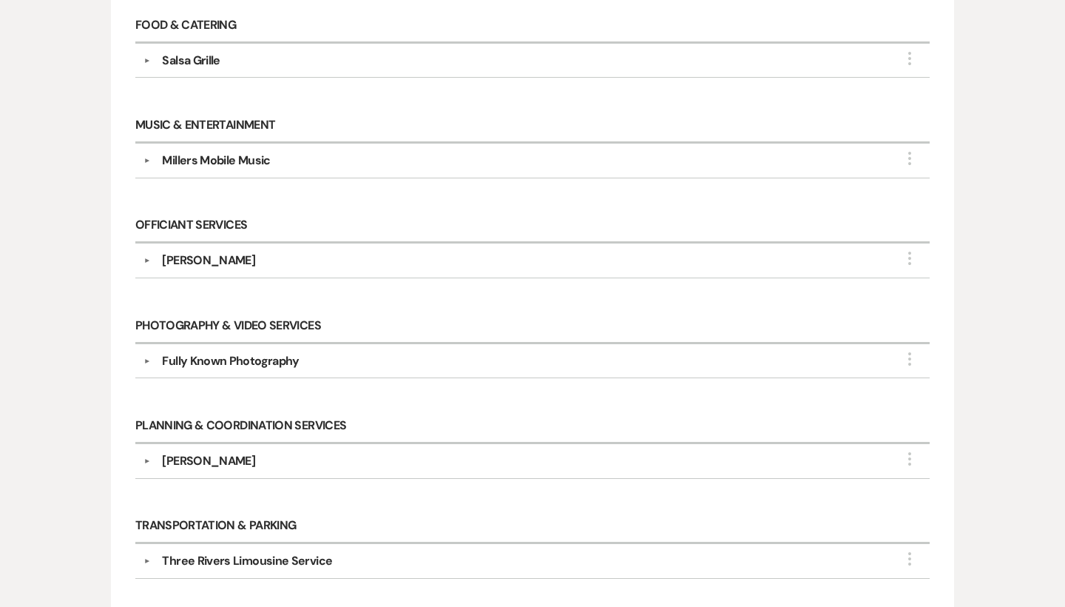
click at [291, 366] on div "Fully Known Photography" at bounding box center [230, 361] width 137 height 18
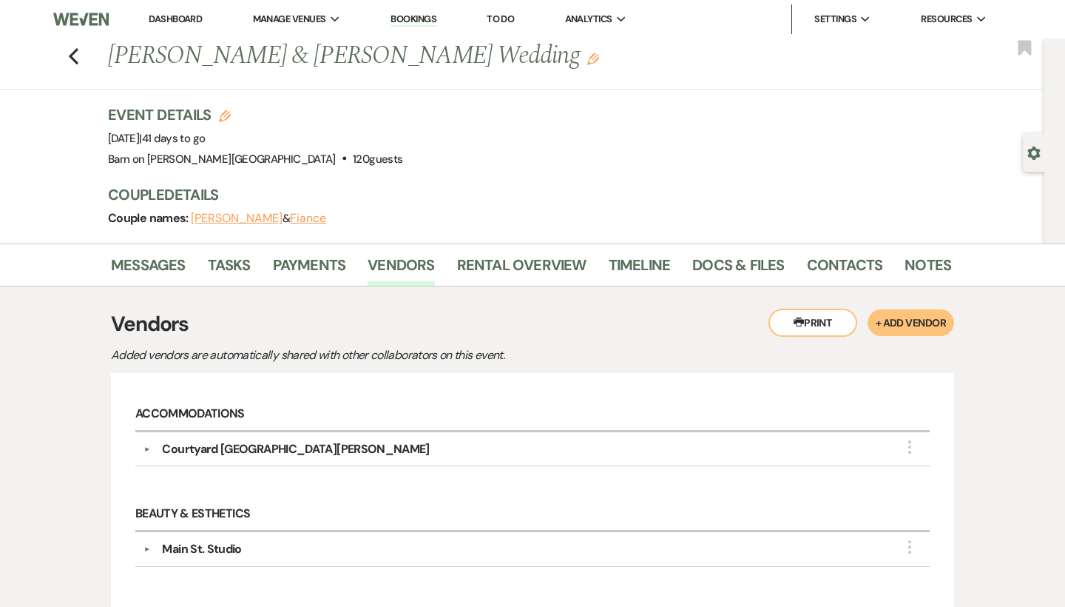
scroll to position [0, 0]
click at [70, 57] on use "button" at bounding box center [74, 56] width 10 height 16
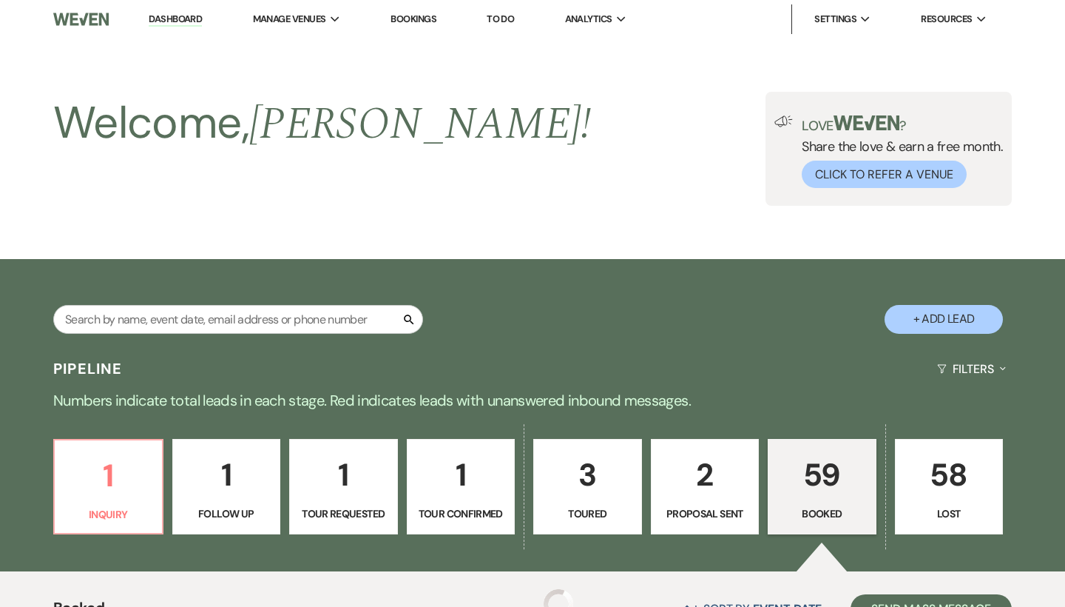
scroll to position [763, 0]
